Goal: Information Seeking & Learning: Learn about a topic

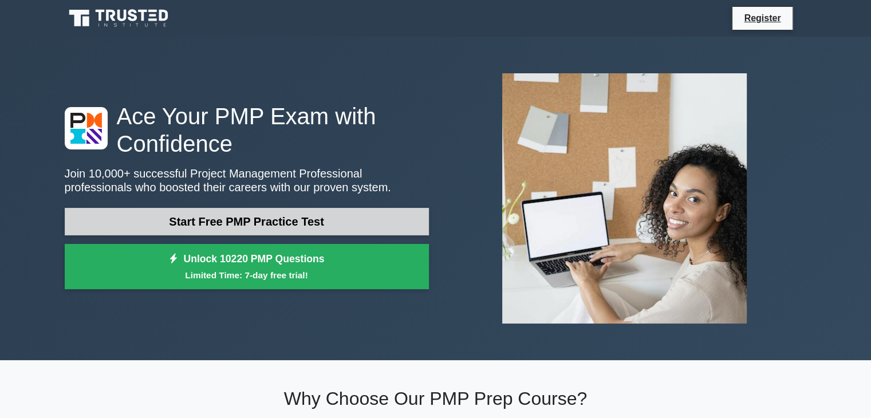
click at [247, 231] on link "Start Free PMP Practice Test" at bounding box center [247, 221] width 364 height 27
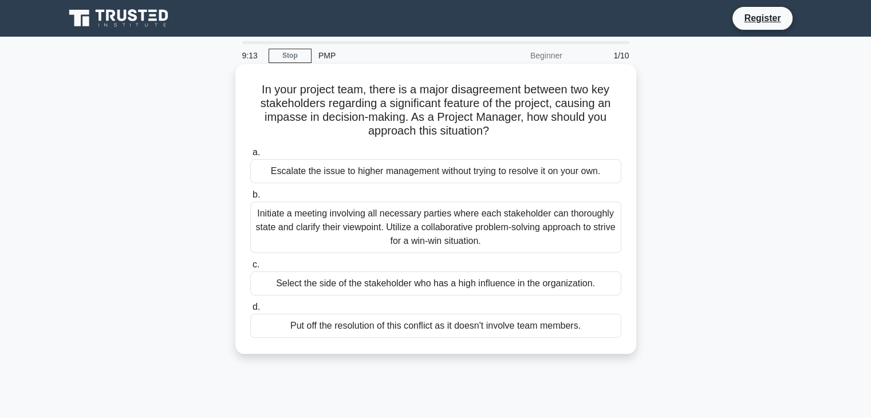
click at [401, 241] on div "Initiate a meeting involving all necessary parties where each stakeholder can t…" at bounding box center [435, 228] width 371 height 52
click at [250, 199] on input "b. Initiate a meeting involving all necessary parties where each stakeholder ca…" at bounding box center [250, 194] width 0 height 7
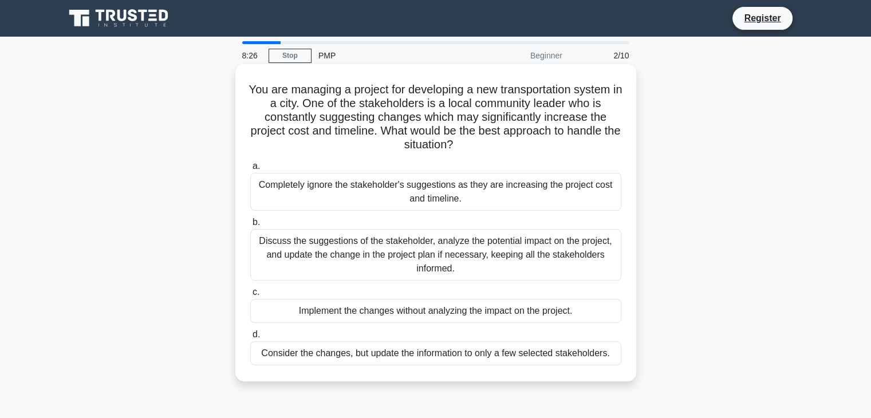
click at [306, 252] on div "Discuss the suggestions of the stakeholder, analyze the potential impact on the…" at bounding box center [435, 255] width 371 height 52
click at [250, 226] on input "b. Discuss the suggestions of the stakeholder, analyze the potential impact on …" at bounding box center [250, 222] width 0 height 7
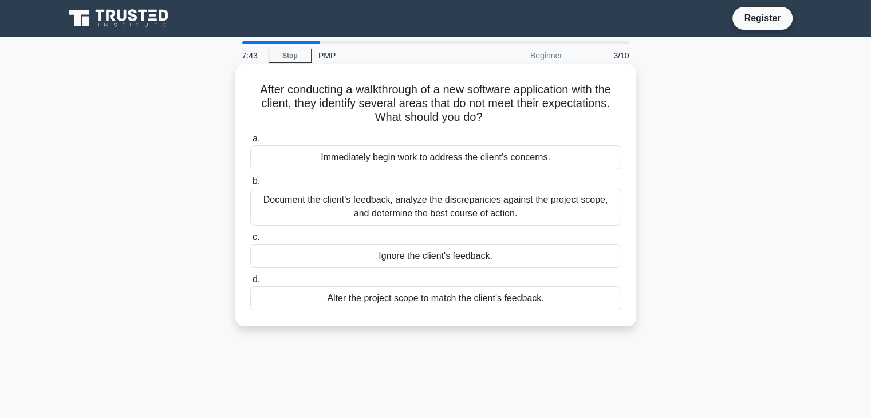
click at [425, 206] on div "Document the client's feedback, analyze the discrepancies against the project s…" at bounding box center [435, 207] width 371 height 38
click at [250, 185] on input "b. Document the client's feedback, analyze the discrepancies against the projec…" at bounding box center [250, 181] width 0 height 7
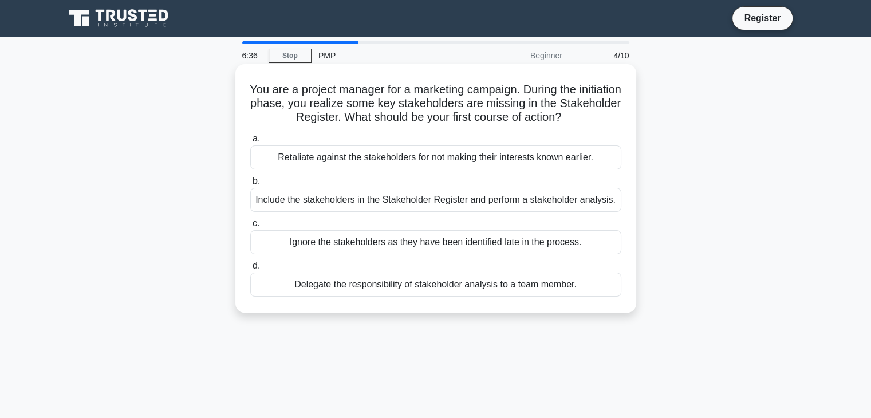
click at [337, 288] on div "Delegate the responsibility of stakeholder analysis to a team member." at bounding box center [435, 285] width 371 height 24
click at [250, 270] on input "d. Delegate the responsibility of stakeholder analysis to a team member." at bounding box center [250, 265] width 0 height 7
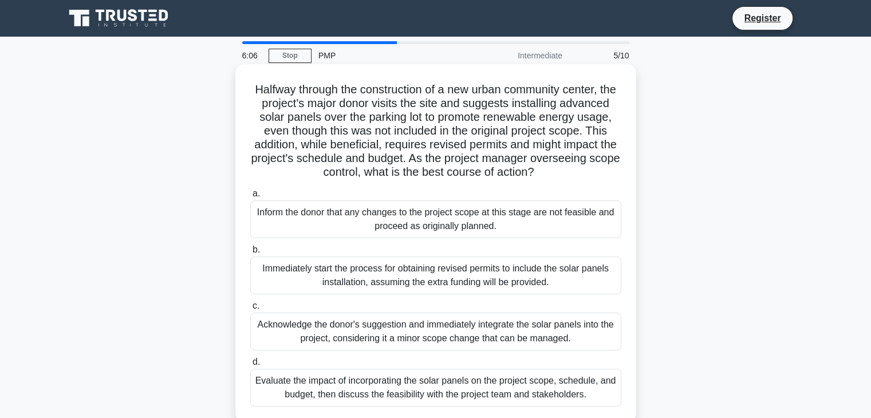
scroll to position [57, 0]
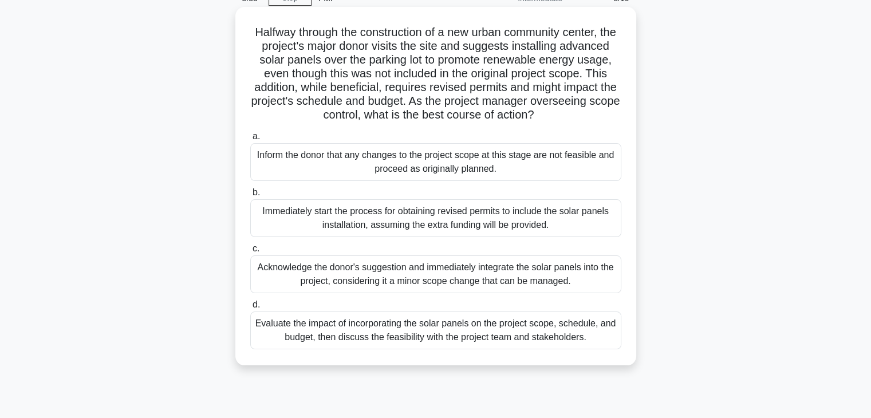
click at [484, 349] on div "Evaluate the impact of incorporating the solar panels on the project scope, sch…" at bounding box center [435, 331] width 371 height 38
click at [250, 309] on input "d. Evaluate the impact of incorporating the solar panels on the project scope, …" at bounding box center [250, 304] width 0 height 7
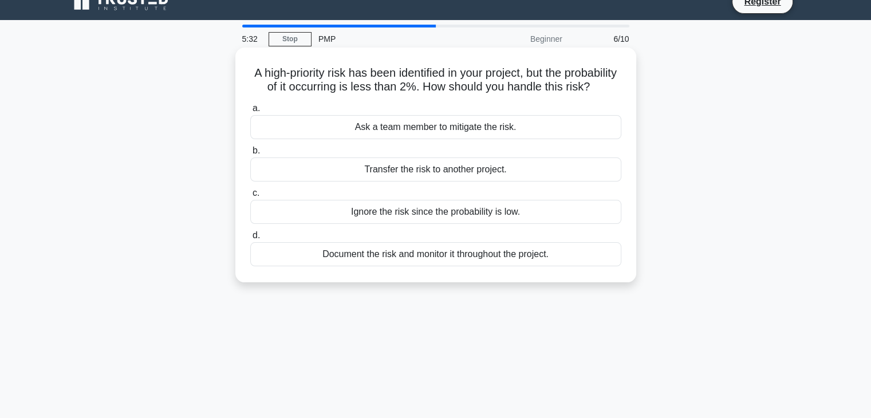
scroll to position [0, 0]
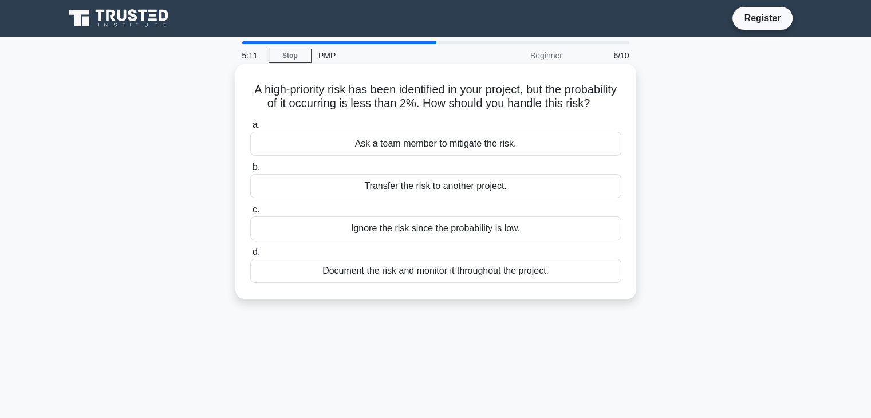
click at [466, 283] on div "Document the risk and monitor it throughout the project." at bounding box center [435, 271] width 371 height 24
click at [250, 256] on input "d. Document the risk and monitor it throughout the project." at bounding box center [250, 252] width 0 height 7
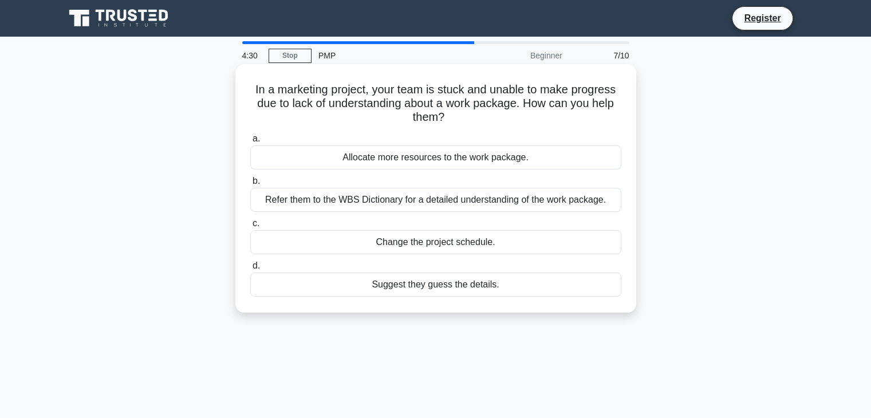
click at [424, 204] on div "Refer them to the WBS Dictionary for a detailed understanding of the work packa…" at bounding box center [435, 200] width 371 height 24
click at [250, 185] on input "b. Refer them to the WBS Dictionary for a detailed understanding of the work pa…" at bounding box center [250, 181] width 0 height 7
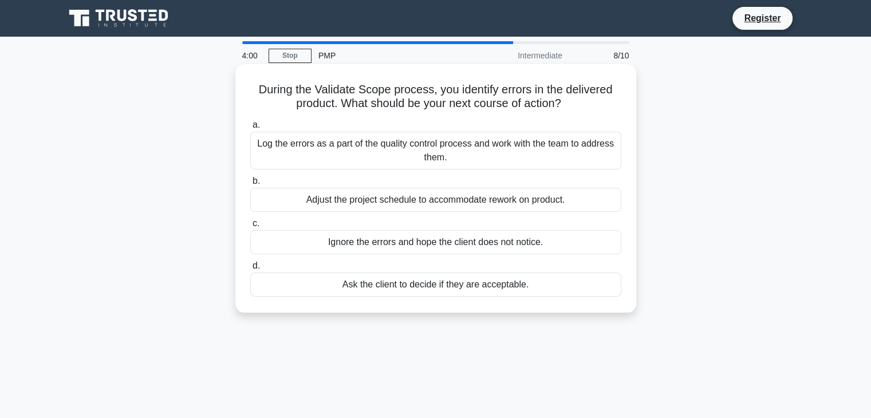
click at [384, 144] on div "Log the errors as a part of the quality control process and work with the team …" at bounding box center [435, 151] width 371 height 38
click at [250, 129] on input "a. Log the errors as a part of the quality control process and work with the te…" at bounding box center [250, 124] width 0 height 7
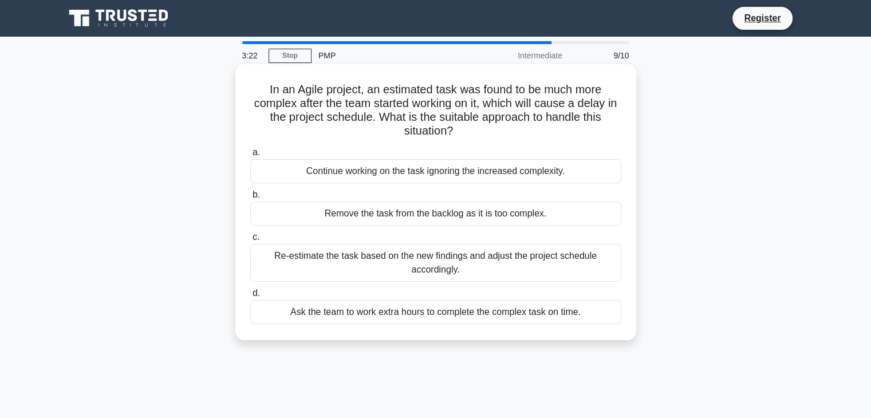
click at [510, 271] on div "Re-estimate the task based on the new findings and adjust the project schedule …" at bounding box center [435, 263] width 371 height 38
click at [250, 241] on input "c. Re-estimate the task based on the new findings and adjust the project schedu…" at bounding box center [250, 237] width 0 height 7
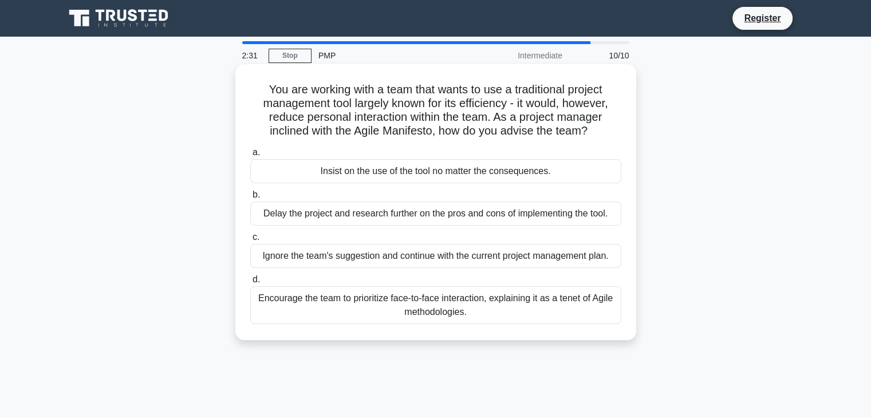
click at [357, 303] on div "Encourage the team to prioritize face-to-face interaction, explaining it as a t…" at bounding box center [435, 305] width 371 height 38
click at [250, 283] on input "d. Encourage the team to prioritize face-to-face interaction, explaining it as …" at bounding box center [250, 279] width 0 height 7
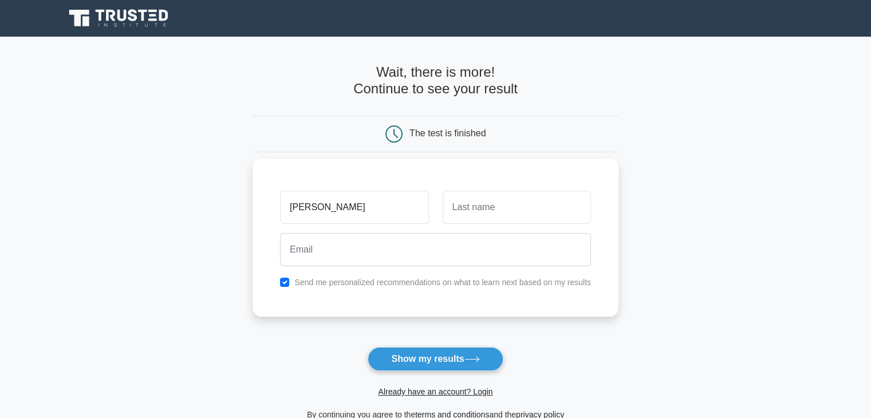
type input "amit"
click at [467, 210] on input "text" at bounding box center [517, 207] width 148 height 33
type input "more"
click at [354, 312] on div "amit more Send me personalized recommendations on what to learn next based on m…" at bounding box center [436, 238] width 366 height 158
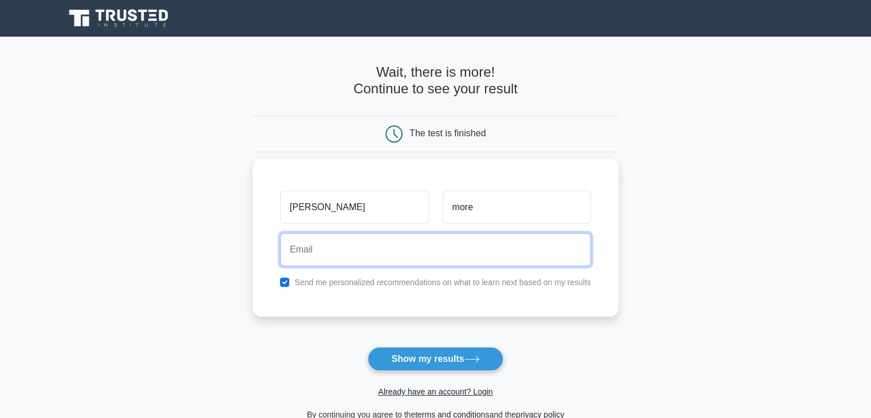
click at [358, 244] on input "email" at bounding box center [435, 249] width 311 height 33
type input "shivshaktitraders1113@gmail.com"
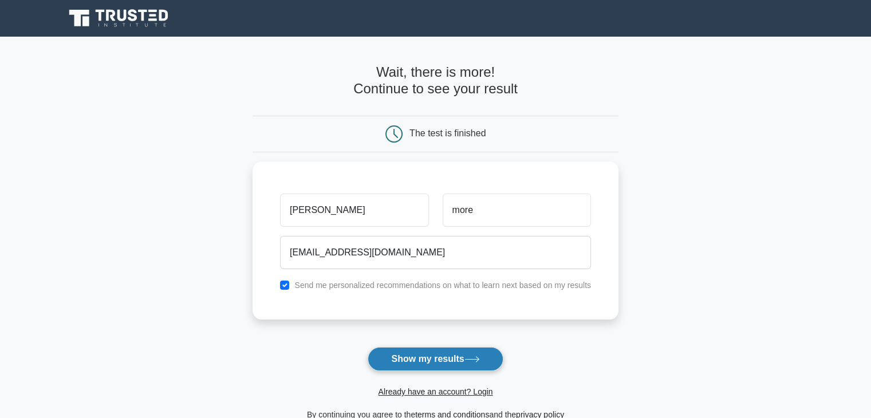
click at [450, 361] on button "Show my results" at bounding box center [435, 359] width 135 height 24
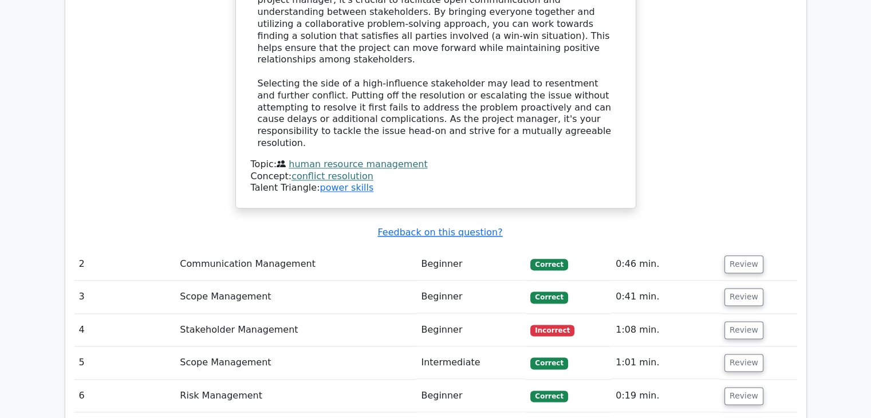
scroll to position [1374, 0]
click at [729, 321] on button "Review" at bounding box center [743, 330] width 39 height 18
click at [748, 321] on button "Review" at bounding box center [743, 330] width 39 height 18
click at [420, 313] on td "Beginner" at bounding box center [470, 329] width 109 height 33
click at [173, 313] on td "4" at bounding box center [124, 329] width 101 height 33
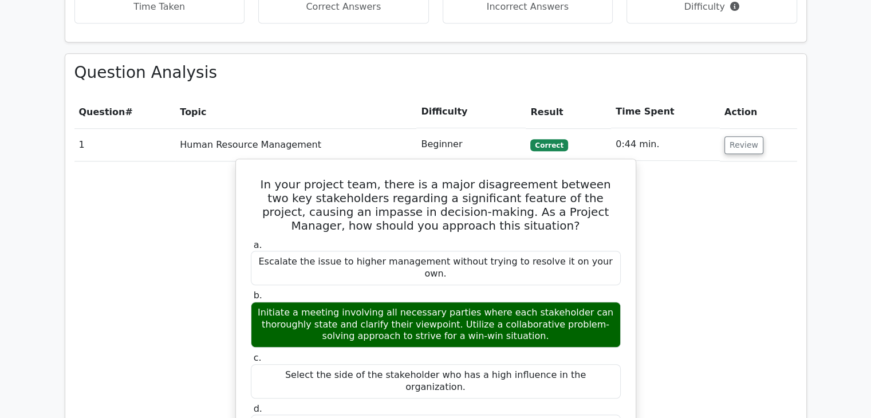
scroll to position [859, 0]
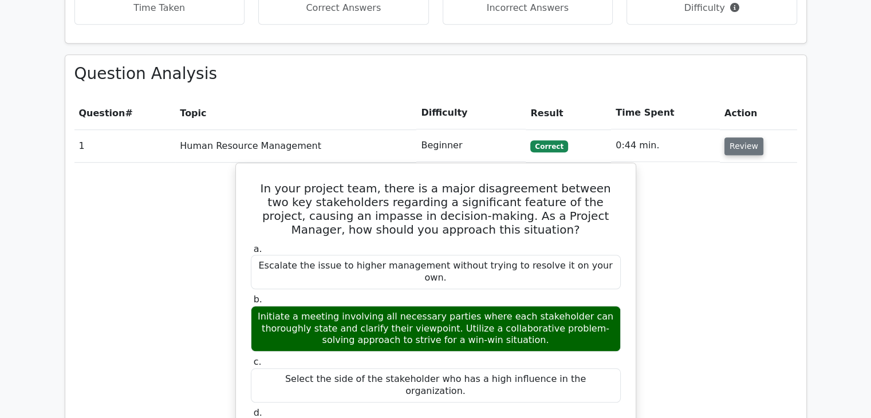
click at [739, 137] on button "Review" at bounding box center [743, 146] width 39 height 18
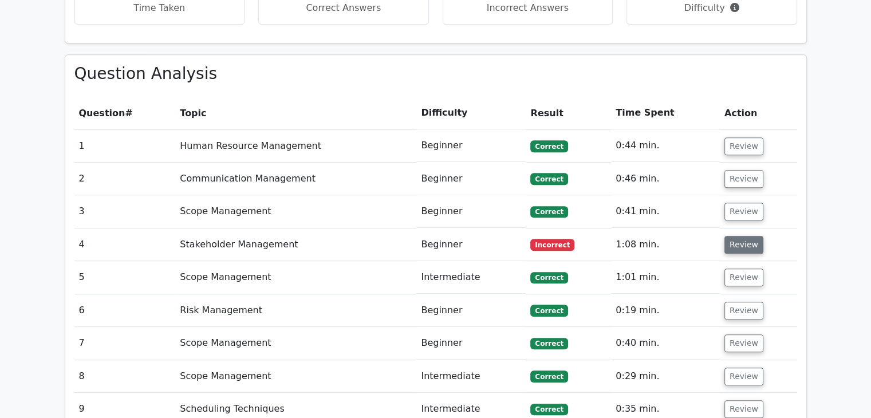
click at [738, 236] on button "Review" at bounding box center [743, 245] width 39 height 18
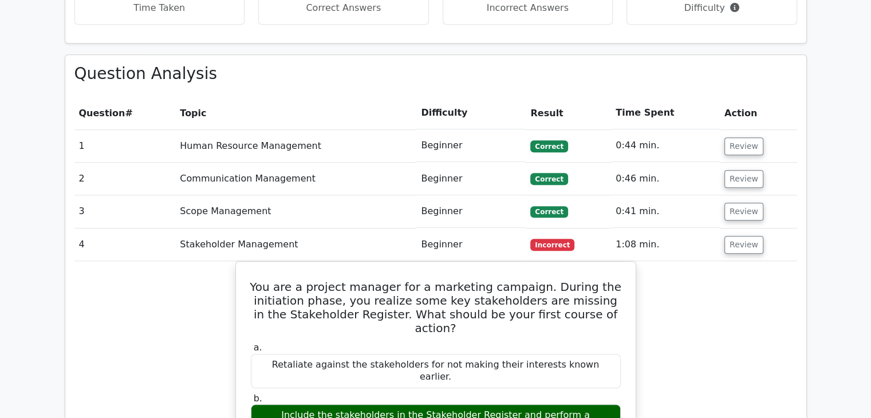
scroll to position [973, 0]
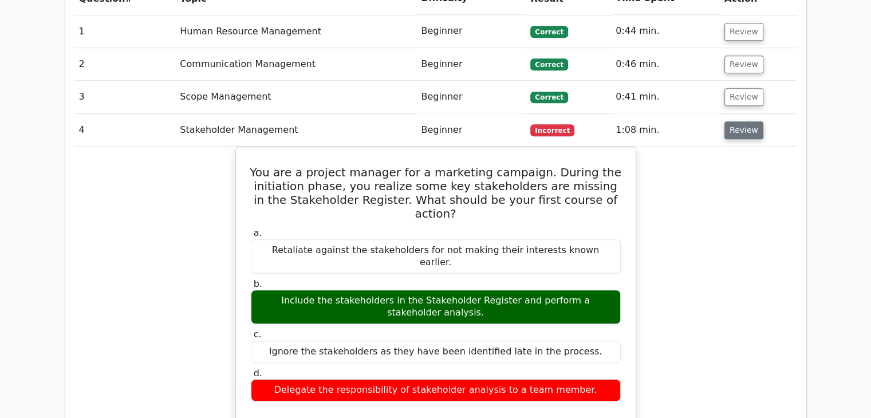
click at [735, 121] on button "Review" at bounding box center [743, 130] width 39 height 18
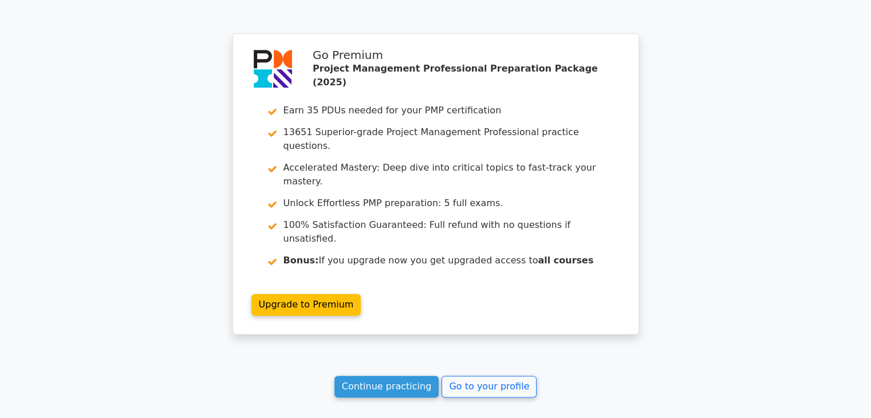
scroll to position [1403, 0]
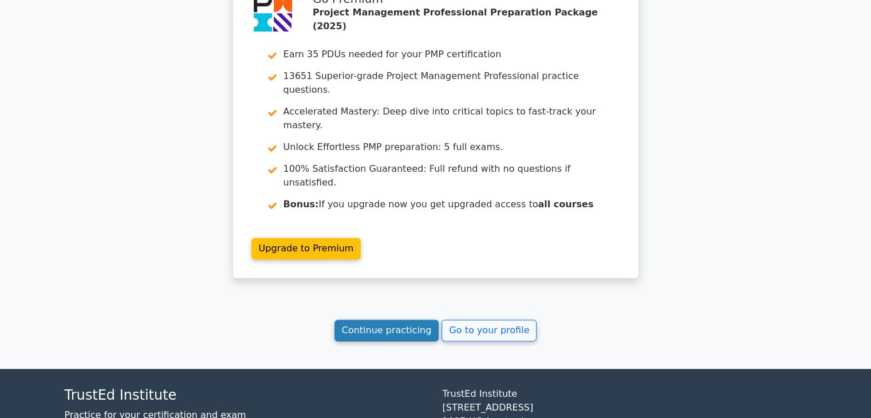
click at [403, 320] on link "Continue practicing" at bounding box center [386, 331] width 105 height 22
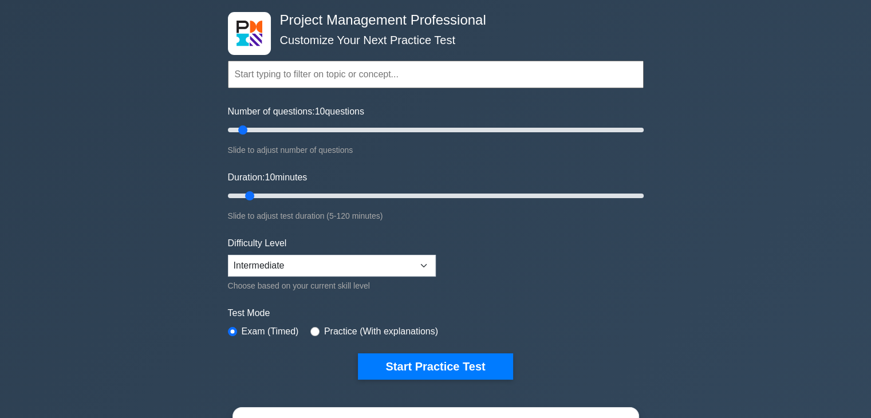
scroll to position [115, 0]
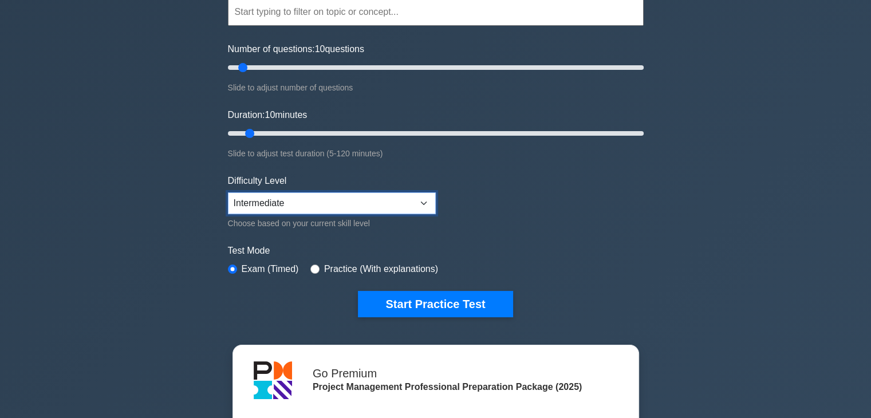
click at [353, 207] on select "Beginner Intermediate Expert" at bounding box center [332, 203] width 208 height 22
click at [353, 206] on select "Beginner Intermediate Expert" at bounding box center [332, 203] width 208 height 22
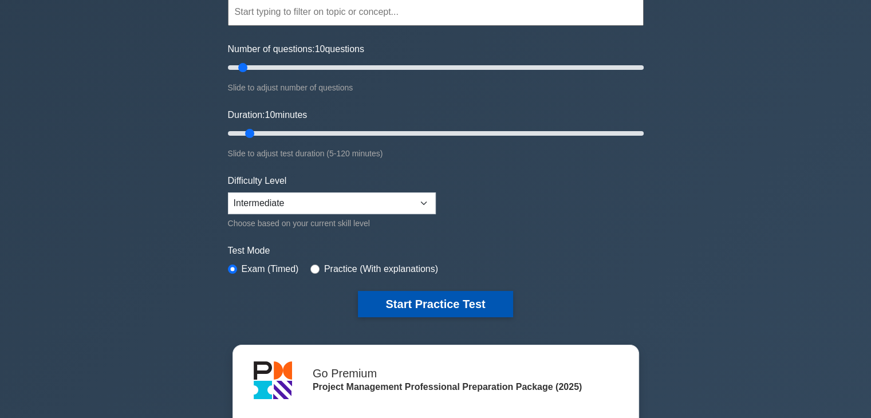
click at [401, 302] on button "Start Practice Test" at bounding box center [435, 304] width 155 height 26
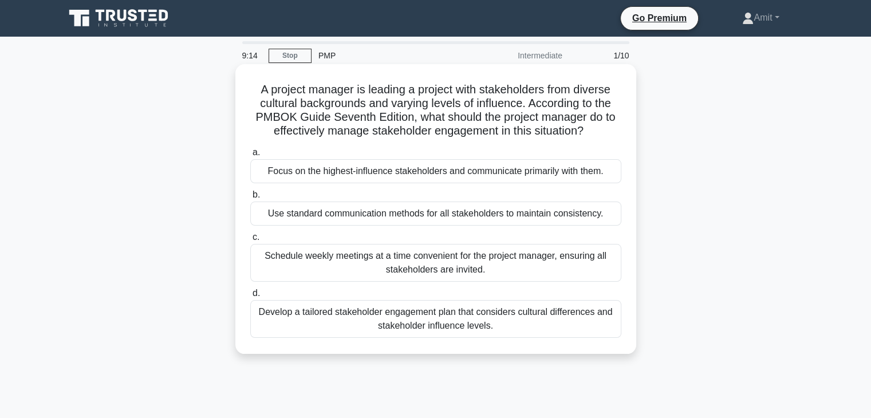
click at [314, 312] on div "Develop a tailored stakeholder engagement plan that considers cultural differen…" at bounding box center [435, 319] width 371 height 38
click at [250, 297] on input "d. Develop a tailored stakeholder engagement plan that considers cultural diffe…" at bounding box center [250, 293] width 0 height 7
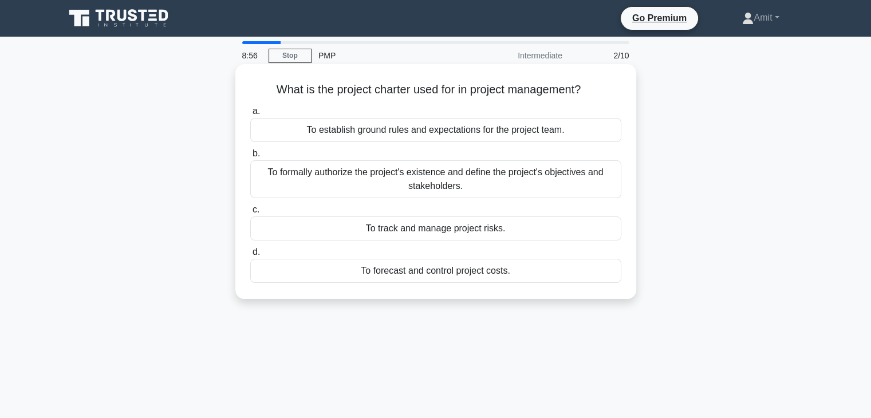
click at [511, 133] on div "To establish ground rules and expectations for the project team." at bounding box center [435, 130] width 371 height 24
click at [250, 115] on input "a. To establish ground rules and expectations for the project team." at bounding box center [250, 111] width 0 height 7
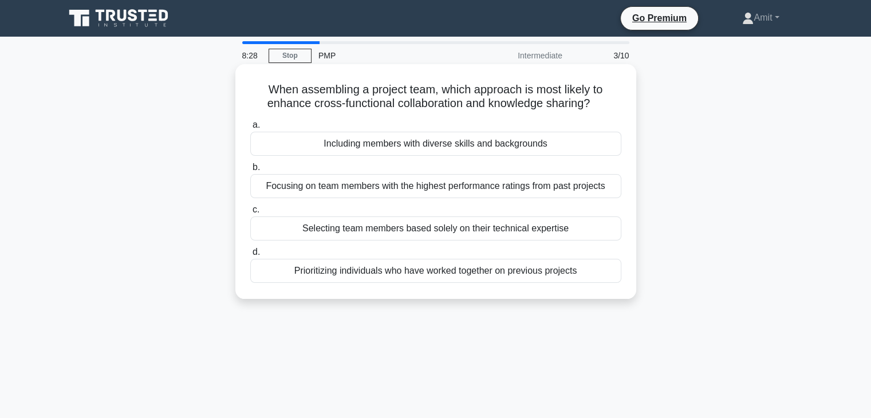
click at [416, 188] on div "Focusing on team members with the highest performance ratings from past projects" at bounding box center [435, 186] width 371 height 24
click at [250, 171] on input "b. Focusing on team members with the highest performance ratings from past proj…" at bounding box center [250, 167] width 0 height 7
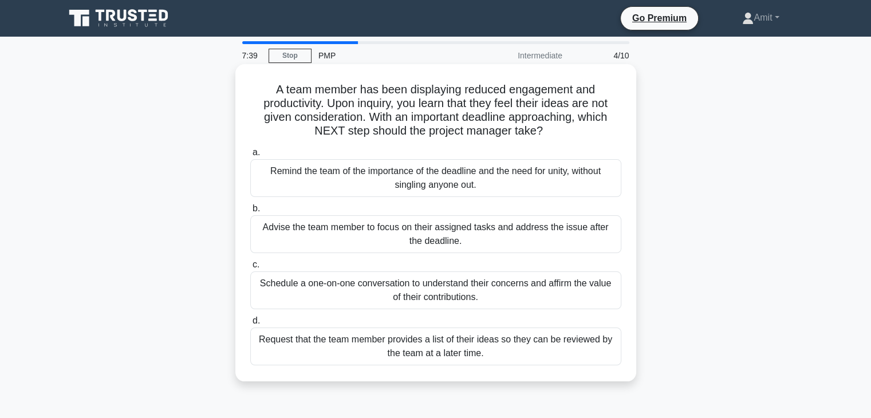
click at [447, 299] on div "Schedule a one-on-one conversation to understand their concerns and affirm the …" at bounding box center [435, 290] width 371 height 38
click at [250, 269] on input "c. Schedule a one-on-one conversation to understand their concerns and affirm t…" at bounding box center [250, 264] width 0 height 7
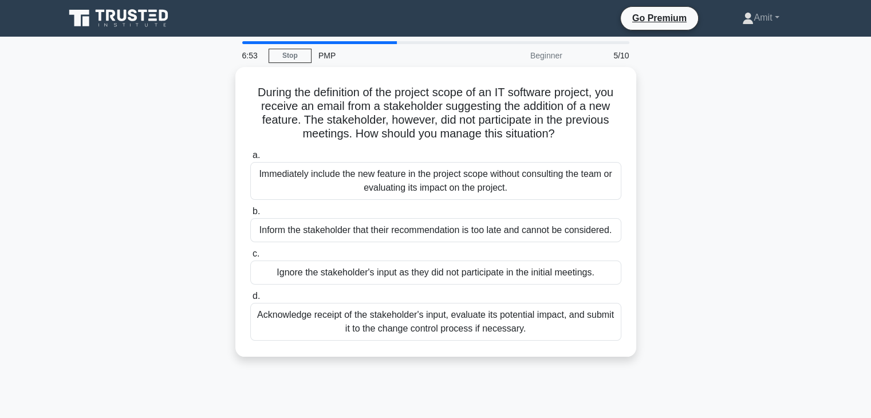
scroll to position [57, 0]
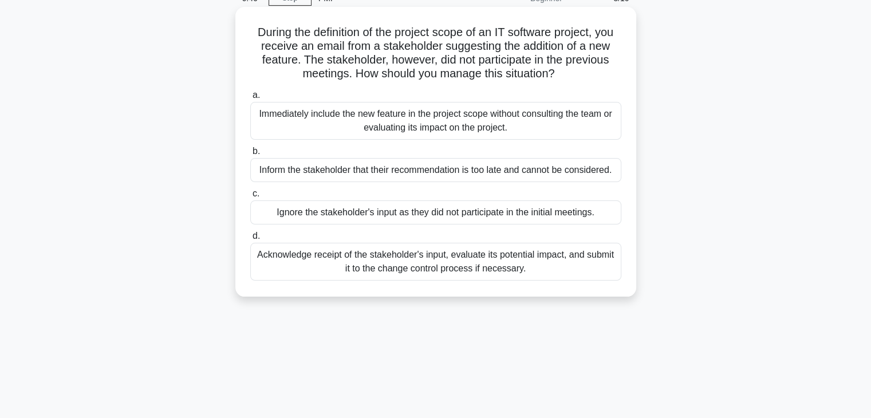
click at [450, 264] on div "Acknowledge receipt of the stakeholder's input, evaluate its potential impact, …" at bounding box center [435, 262] width 371 height 38
click at [250, 240] on input "d. Acknowledge receipt of the stakeholder's input, evaluate its potential impac…" at bounding box center [250, 235] width 0 height 7
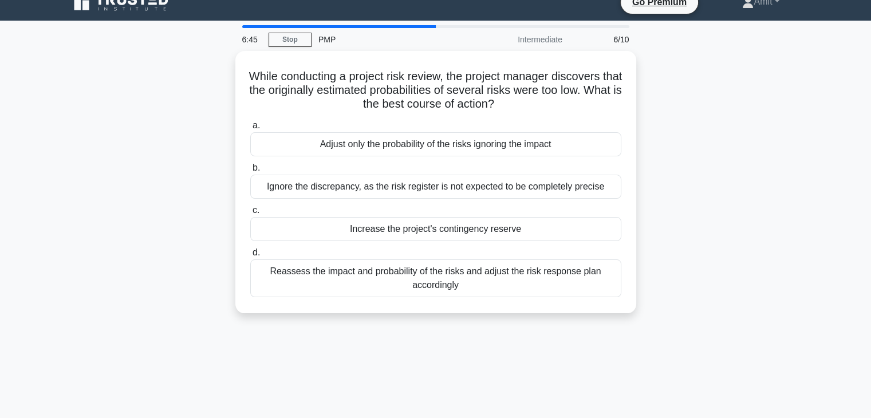
scroll to position [0, 0]
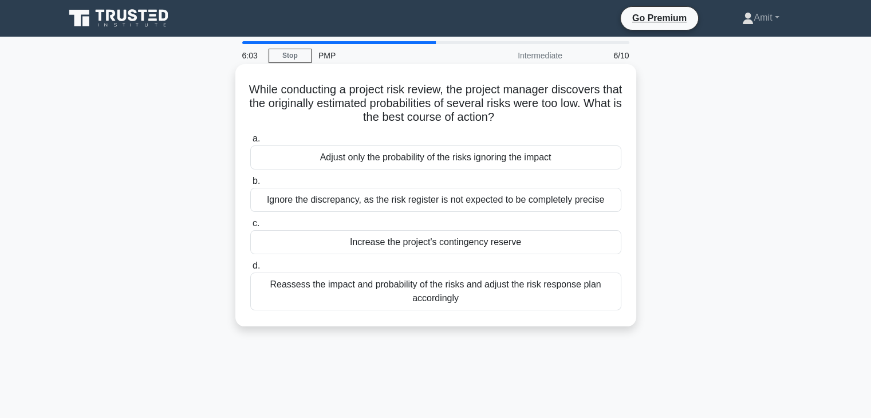
click at [511, 298] on div "Reassess the impact and probability of the risks and adjust the risk response p…" at bounding box center [435, 292] width 371 height 38
click at [250, 270] on input "d. Reassess the impact and probability of the risks and adjust the risk respons…" at bounding box center [250, 265] width 0 height 7
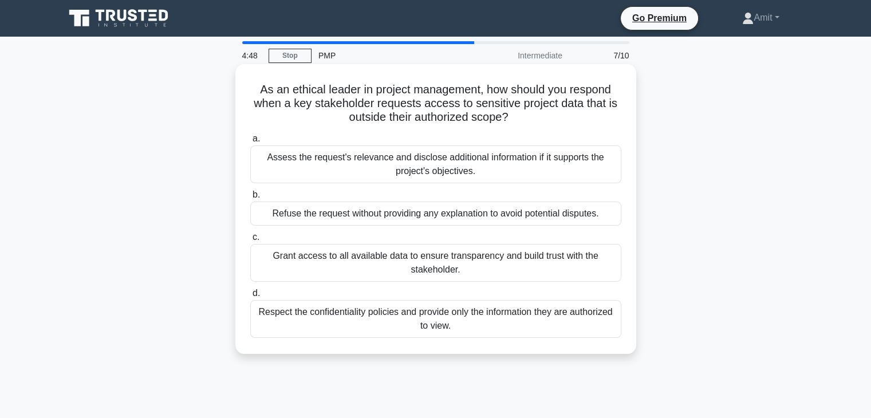
click at [396, 321] on div "Respect the confidentiality policies and provide only the information they are …" at bounding box center [435, 319] width 371 height 38
click at [250, 297] on input "d. Respect the confidentiality policies and provide only the information they a…" at bounding box center [250, 293] width 0 height 7
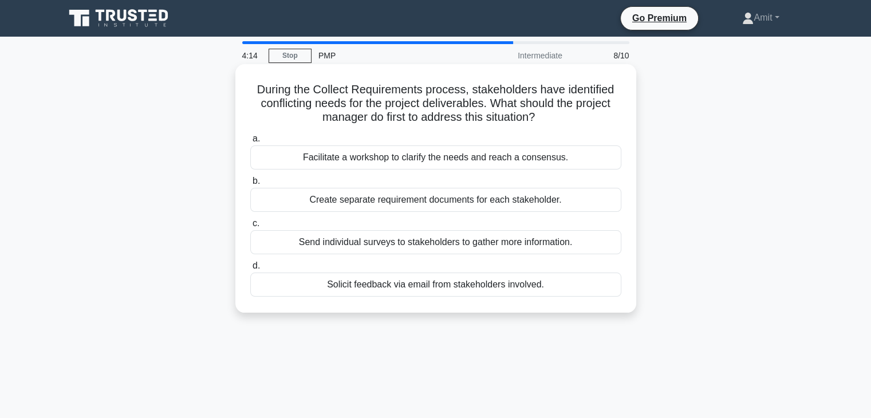
click at [405, 161] on div "Facilitate a workshop to clarify the needs and reach a consensus." at bounding box center [435, 157] width 371 height 24
click at [250, 143] on input "a. Facilitate a workshop to clarify the needs and reach a consensus." at bounding box center [250, 138] width 0 height 7
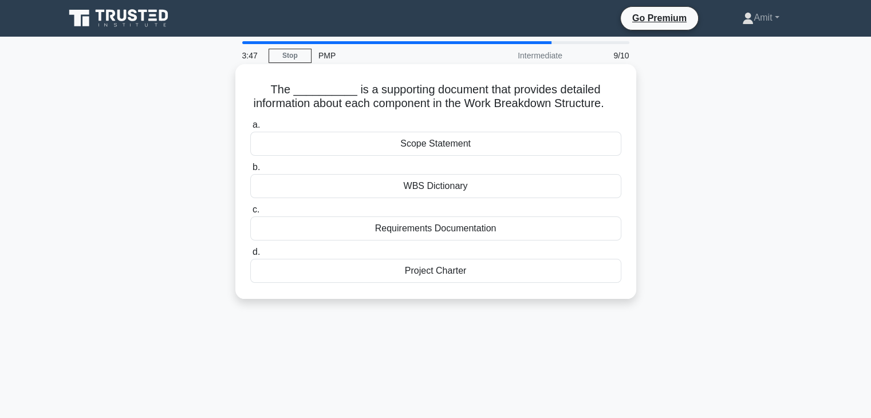
click at [357, 283] on div "Project Charter" at bounding box center [435, 271] width 371 height 24
click at [250, 256] on input "d. Project Charter" at bounding box center [250, 252] width 0 height 7
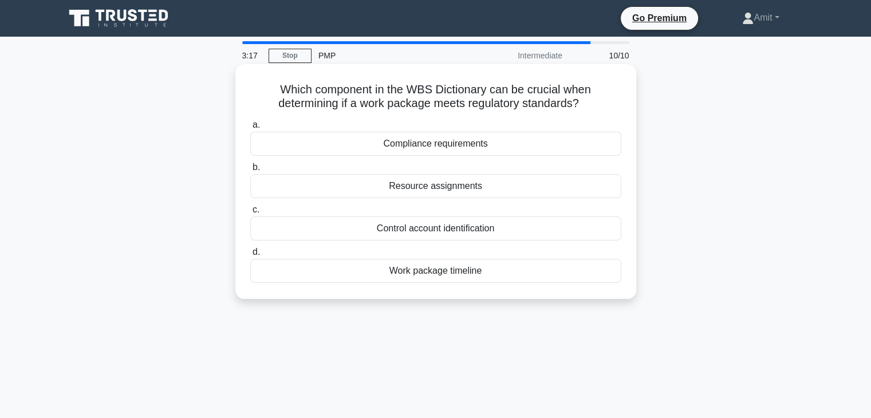
click at [346, 140] on div "Compliance requirements" at bounding box center [435, 144] width 371 height 24
click at [250, 129] on input "a. Compliance requirements" at bounding box center [250, 124] width 0 height 7
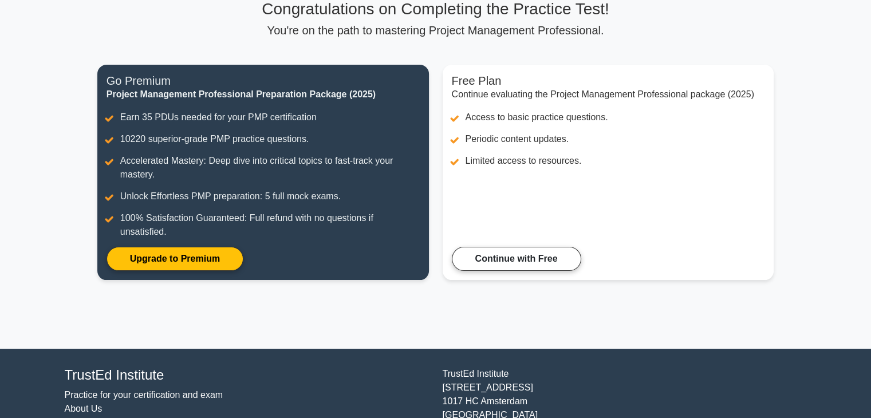
scroll to position [34, 0]
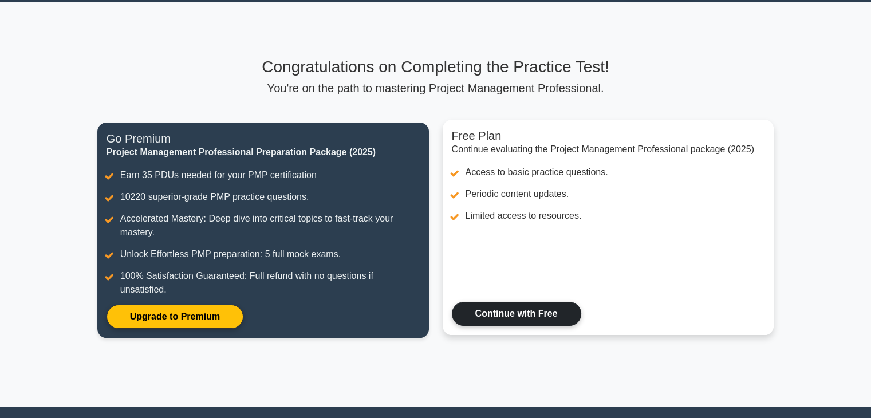
click at [486, 320] on link "Continue with Free" at bounding box center [516, 314] width 129 height 24
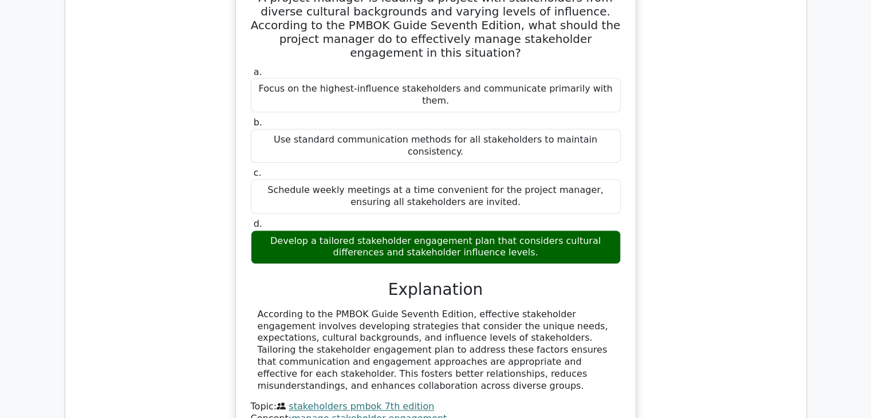
scroll to position [916, 0]
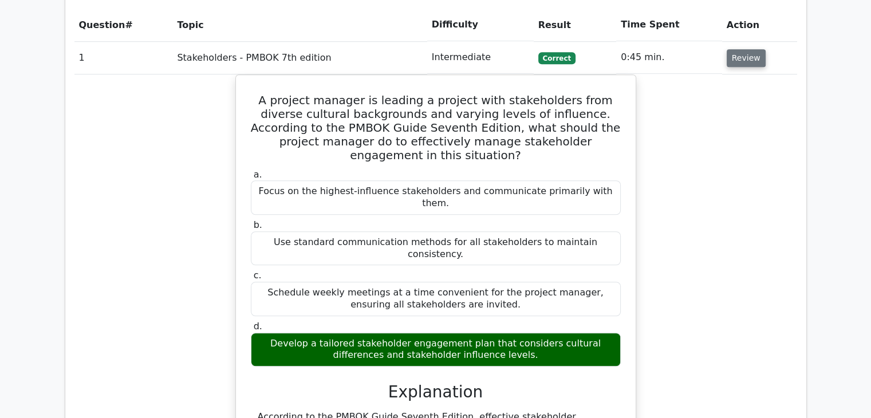
click at [739, 49] on button "Review" at bounding box center [746, 58] width 39 height 18
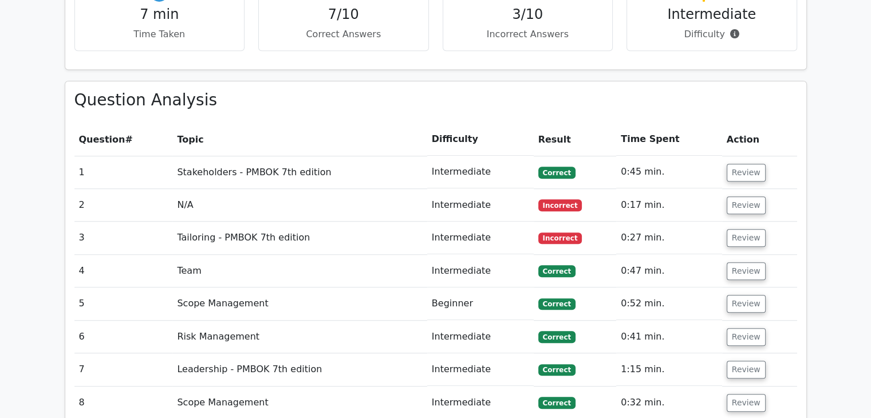
scroll to position [802, 0]
click at [736, 196] on button "Review" at bounding box center [746, 205] width 39 height 18
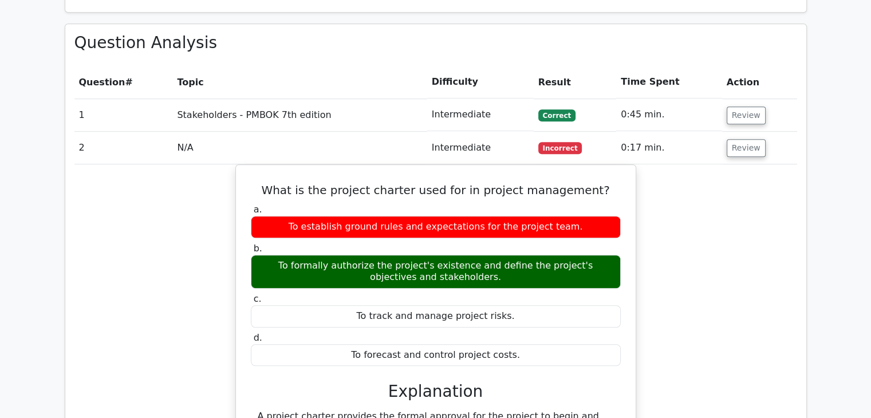
scroll to position [916, 0]
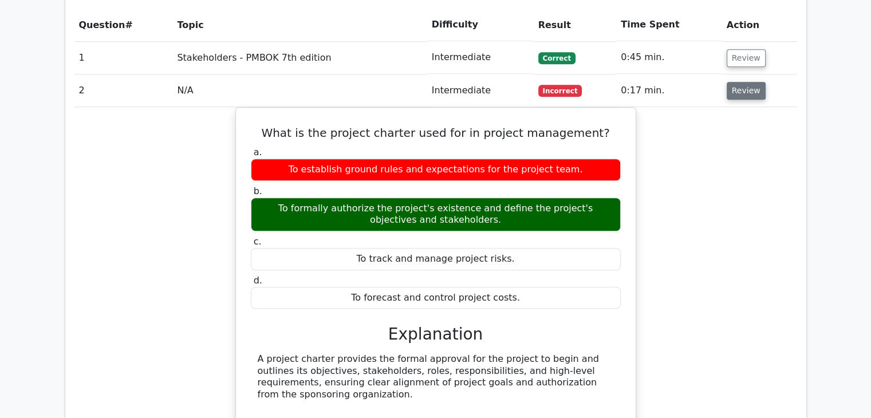
click at [733, 82] on button "Review" at bounding box center [746, 91] width 39 height 18
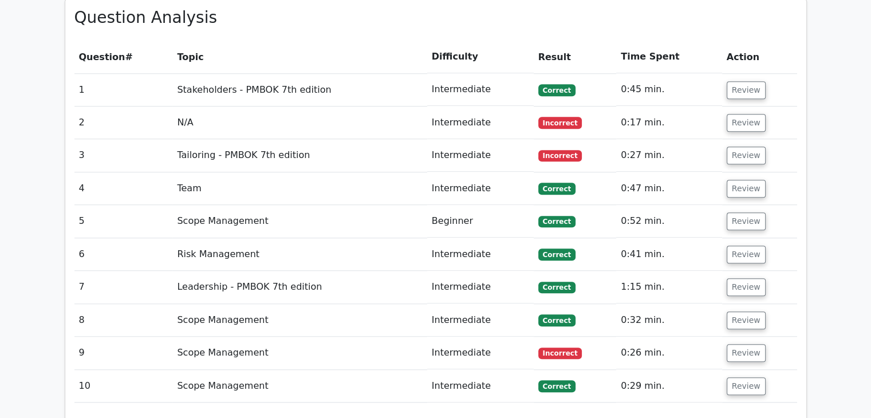
scroll to position [859, 0]
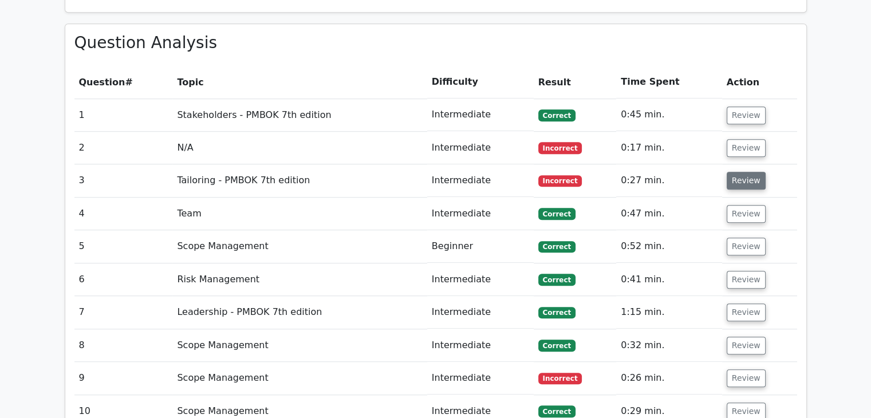
click at [750, 172] on button "Review" at bounding box center [746, 181] width 39 height 18
click at [740, 172] on button "Review" at bounding box center [746, 181] width 39 height 18
click at [743, 172] on button "Review" at bounding box center [746, 181] width 39 height 18
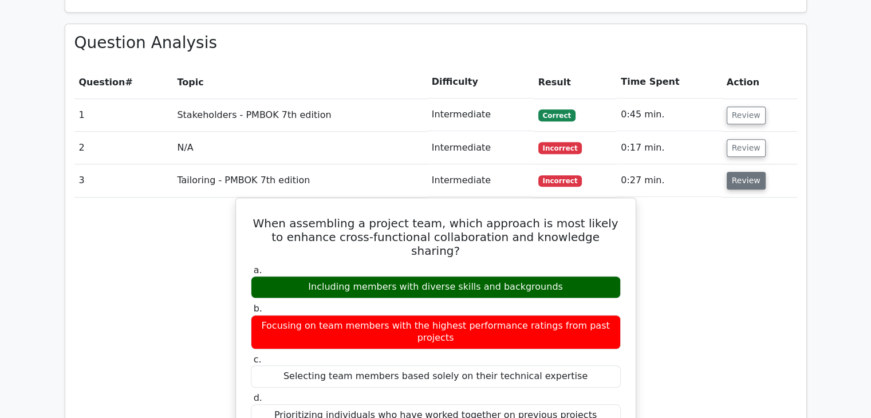
click at [742, 172] on button "Review" at bounding box center [746, 181] width 39 height 18
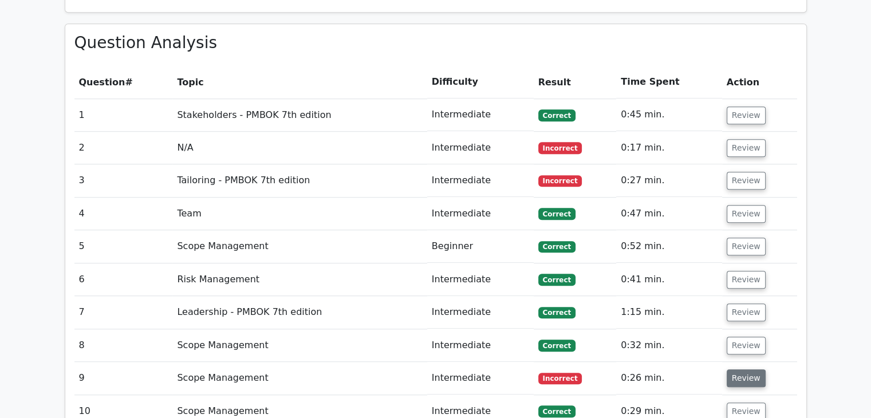
click at [744, 369] on button "Review" at bounding box center [746, 378] width 39 height 18
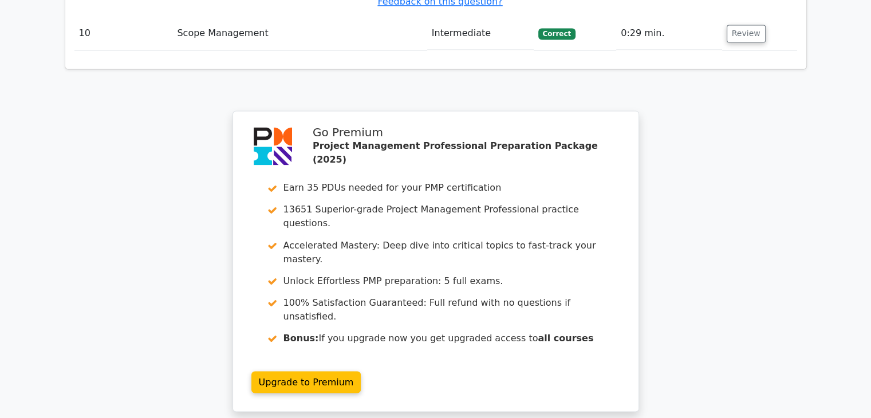
scroll to position [2013, 0]
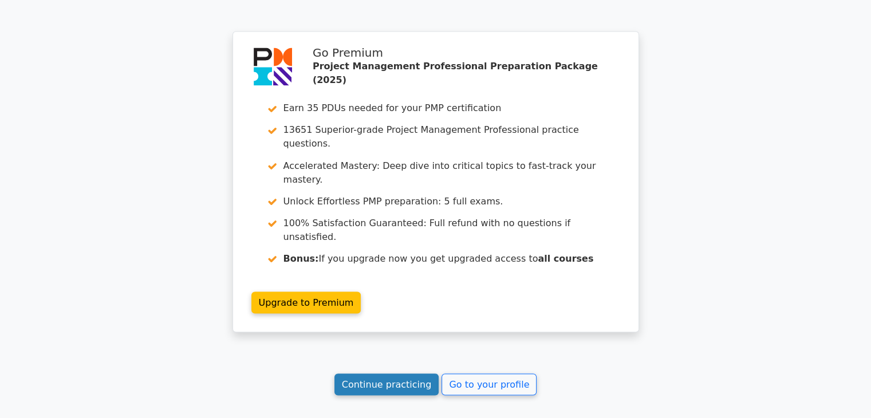
click at [411, 373] on link "Continue practicing" at bounding box center [386, 384] width 105 height 22
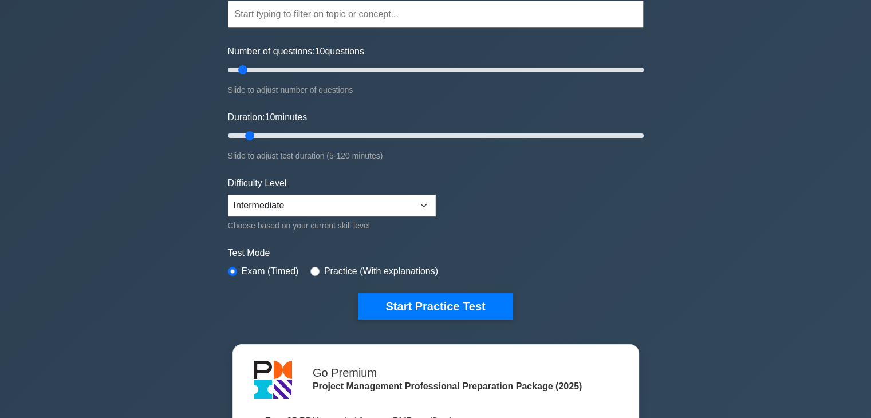
scroll to position [115, 0]
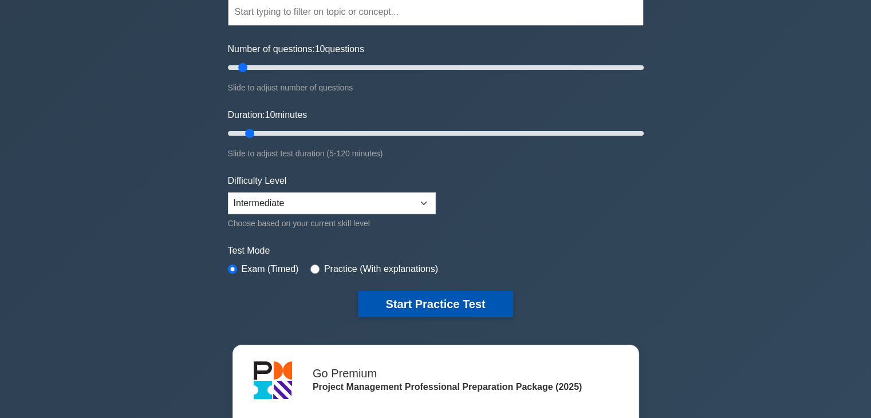
click at [449, 303] on button "Start Practice Test" at bounding box center [435, 304] width 155 height 26
click at [454, 301] on button "Start Practice Test" at bounding box center [435, 304] width 155 height 26
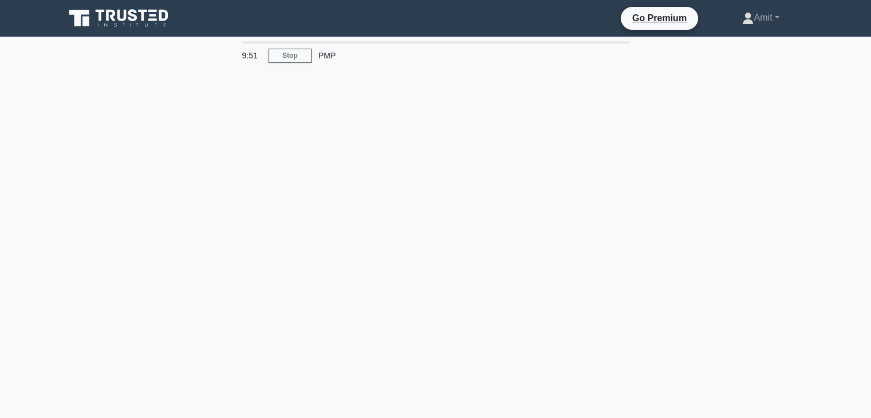
click at [318, 57] on div "PMP" at bounding box center [390, 55] width 157 height 23
click at [324, 113] on div "9:50 Stop PMP" at bounding box center [436, 327] width 756 height 573
